Goal: Task Accomplishment & Management: Manage account settings

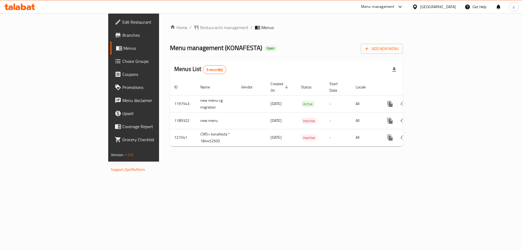
click at [450, 4] on div "Egypt" at bounding box center [438, 7] width 36 height 6
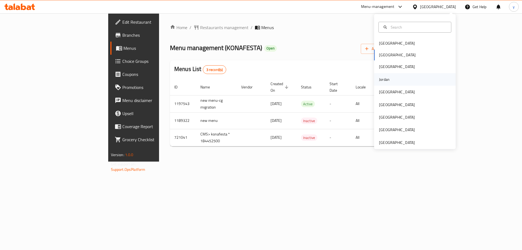
click at [387, 79] on div "Jordan" at bounding box center [384, 79] width 19 height 13
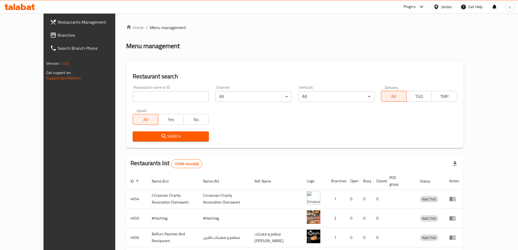
click at [46, 30] on link "Branches" at bounding box center [88, 35] width 84 height 13
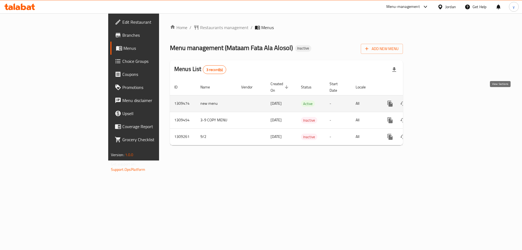
click at [433, 100] on icon "enhanced table" at bounding box center [429, 103] width 7 height 7
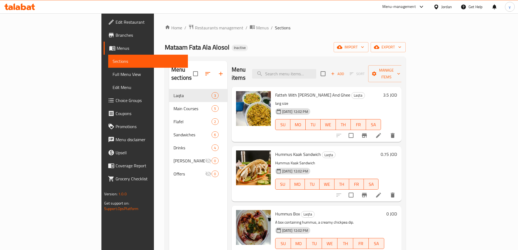
click at [344, 51] on div "Mataam Fata Ala Alosol Inactive import export" at bounding box center [285, 47] width 241 height 10
